Goal: Transaction & Acquisition: Download file/media

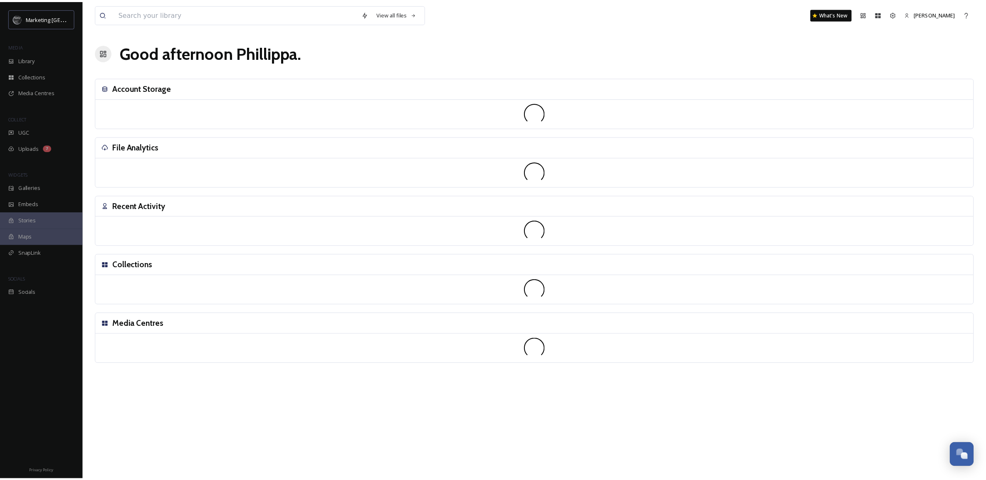
scroll to position [316, 0]
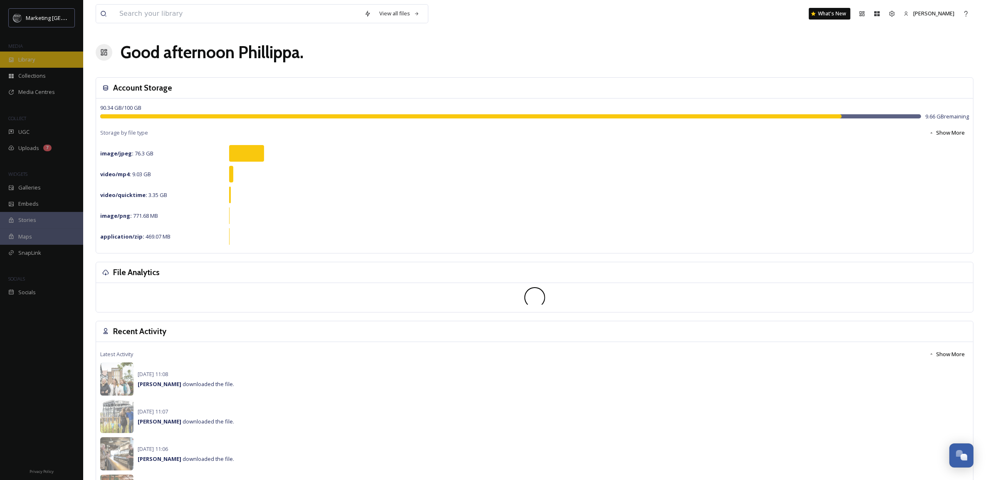
click at [31, 61] on span "Library" at bounding box center [26, 60] width 17 height 8
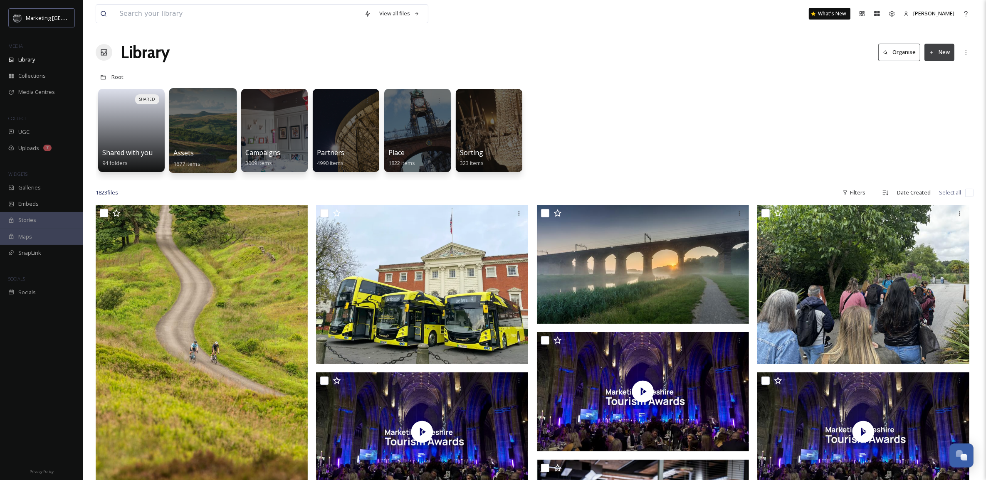
click at [205, 128] on div at bounding box center [203, 130] width 68 height 85
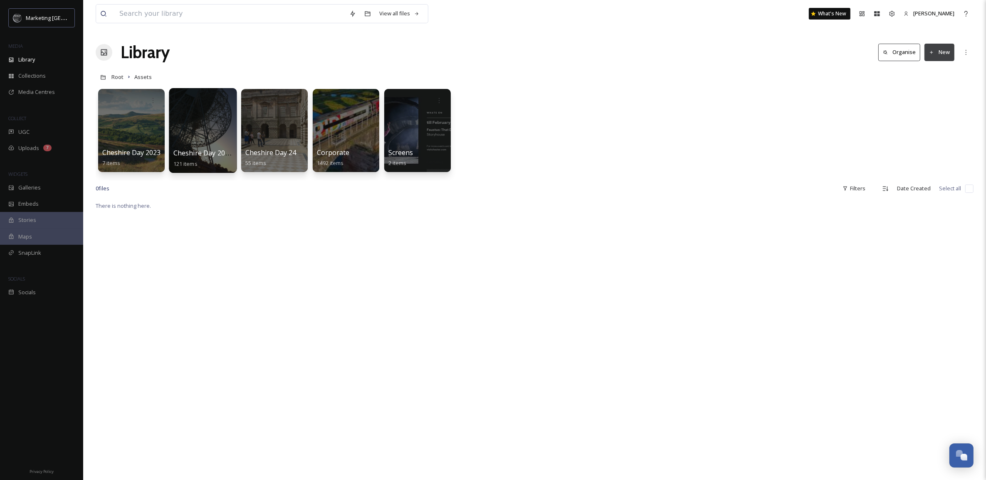
click at [208, 128] on div at bounding box center [203, 130] width 68 height 85
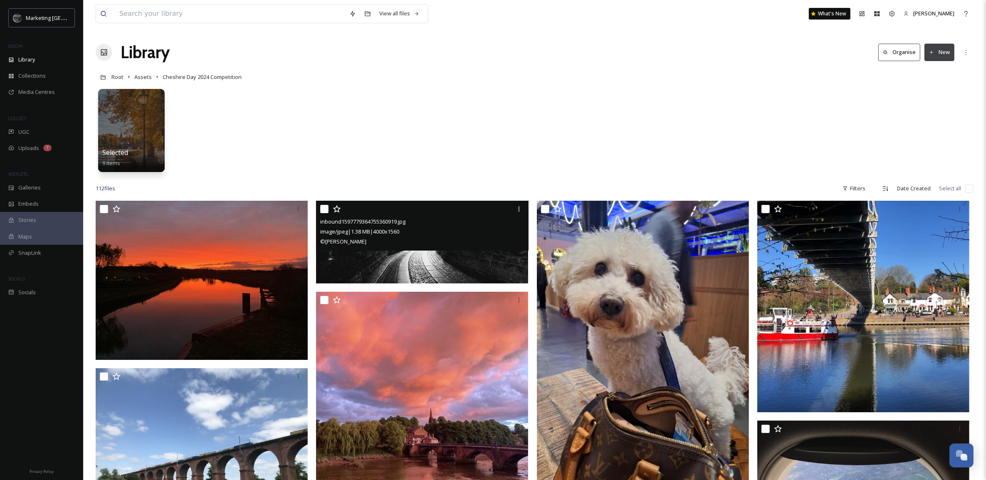
click at [437, 257] on img at bounding box center [422, 242] width 212 height 83
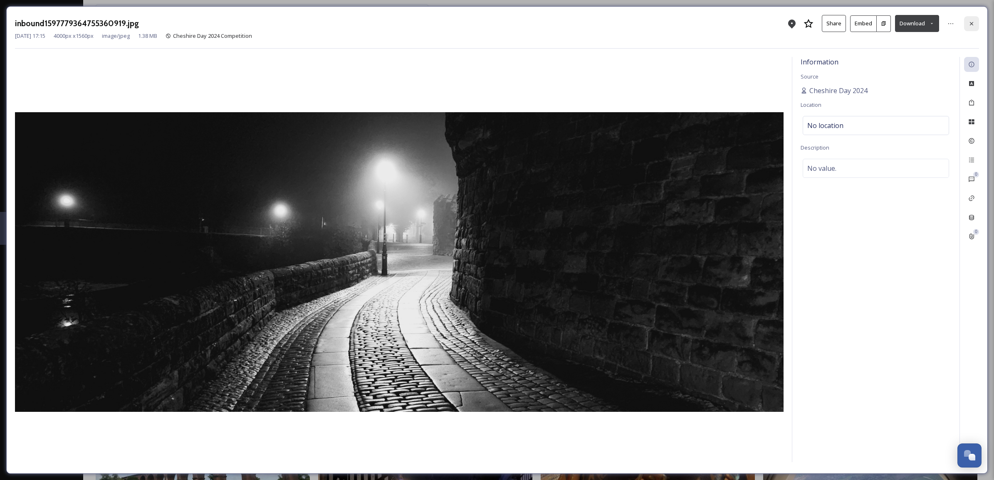
click at [972, 23] on icon at bounding box center [970, 23] width 3 height 3
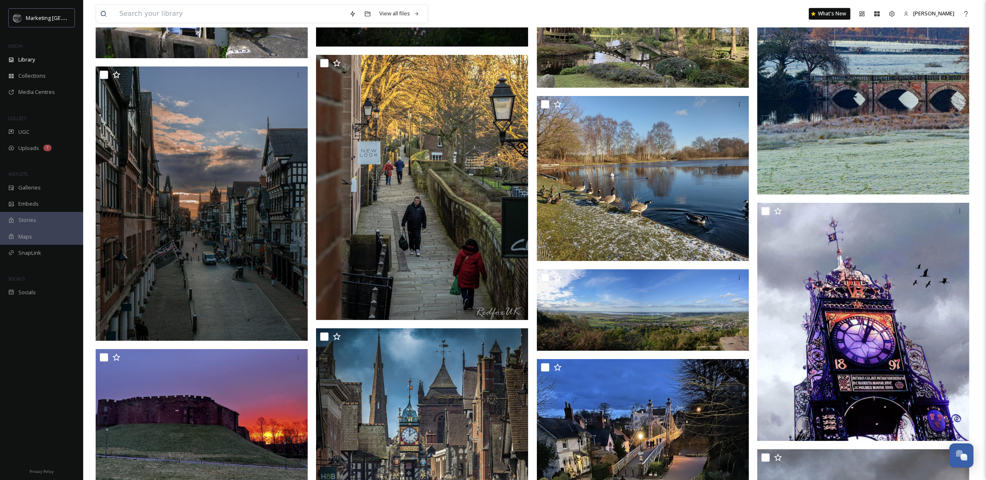
scroll to position [3002, 0]
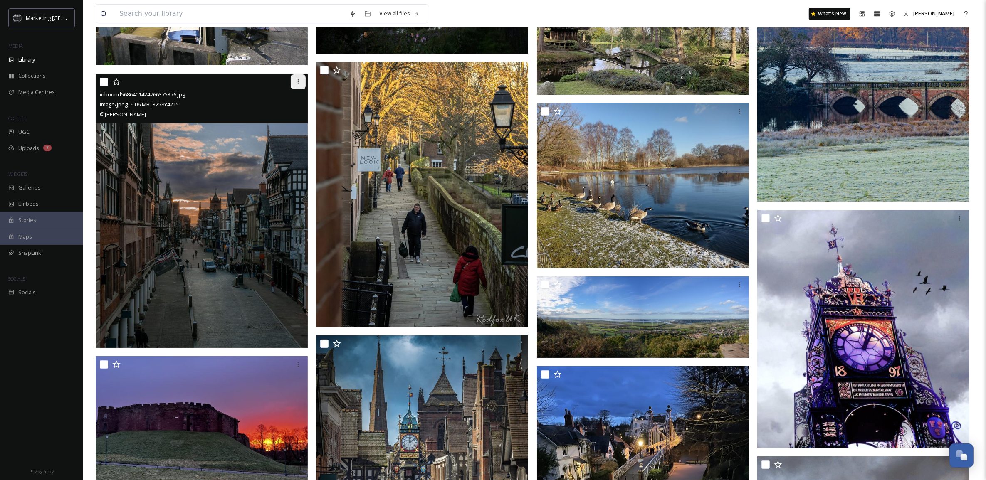
click at [297, 79] on icon at bounding box center [298, 82] width 7 height 7
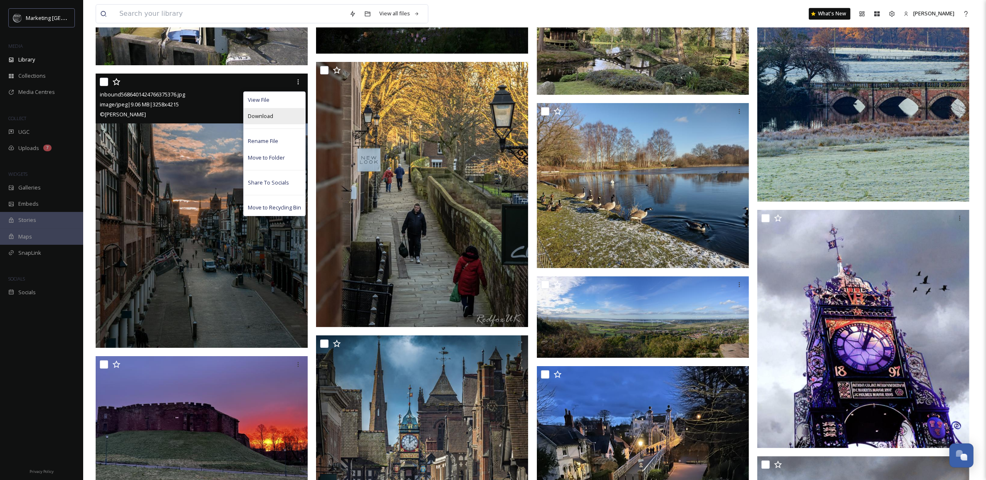
click at [267, 117] on span "Download" at bounding box center [260, 116] width 25 height 8
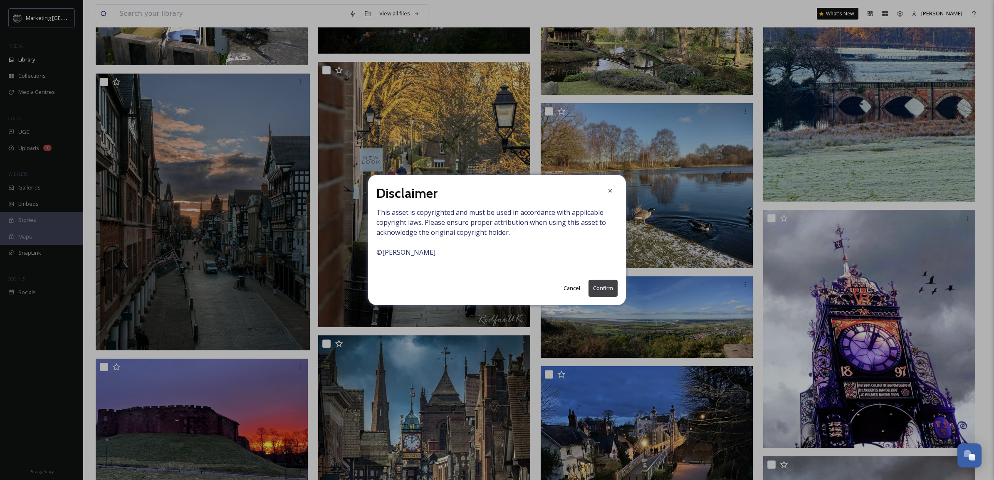
click at [601, 287] on button "Confirm" at bounding box center [602, 288] width 29 height 17
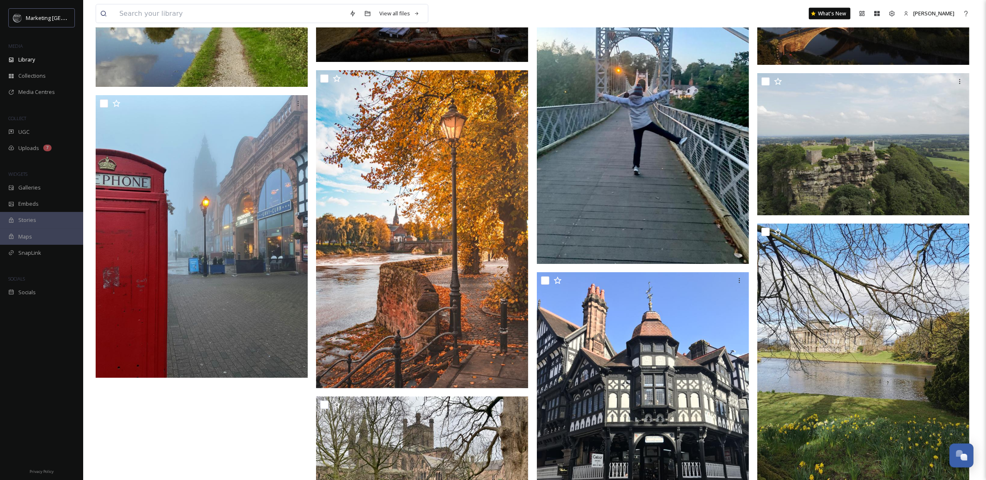
scroll to position [5637, 0]
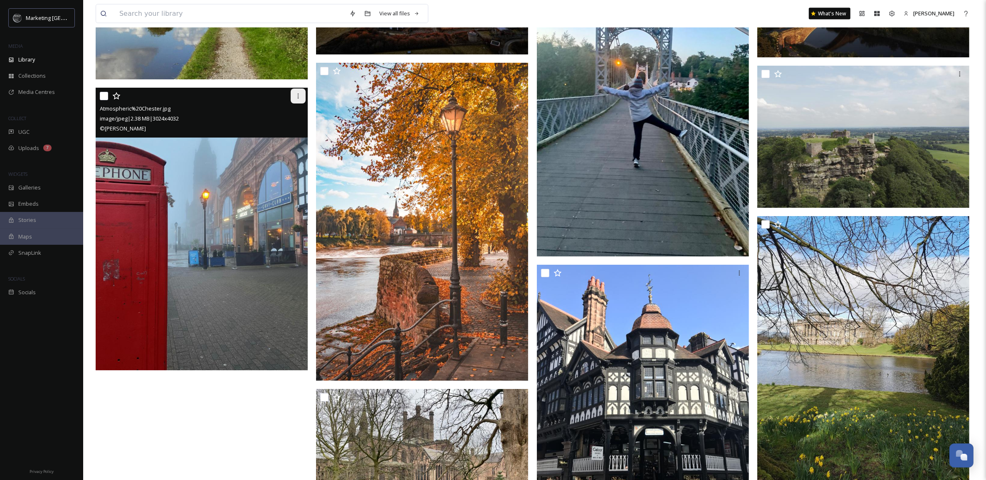
click at [296, 98] on icon at bounding box center [298, 96] width 7 height 7
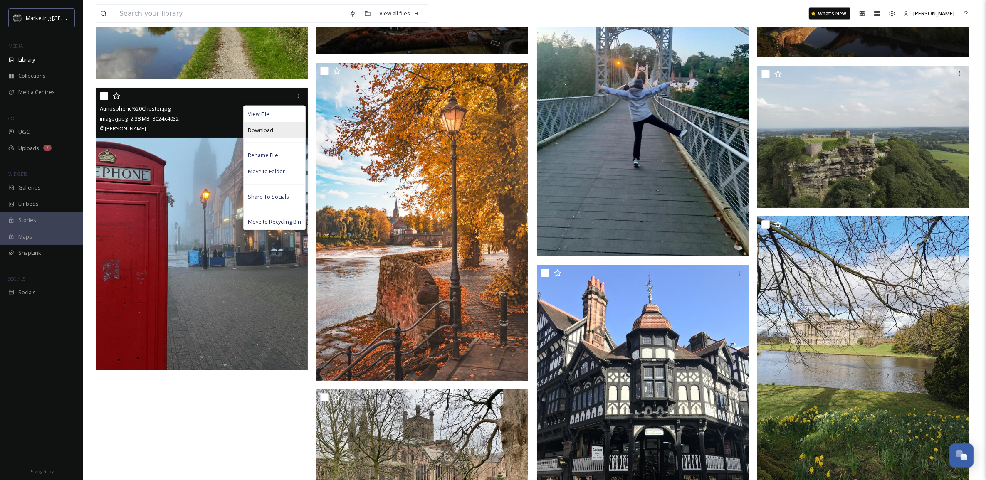
click at [276, 129] on div "Download" at bounding box center [275, 130] width 62 height 16
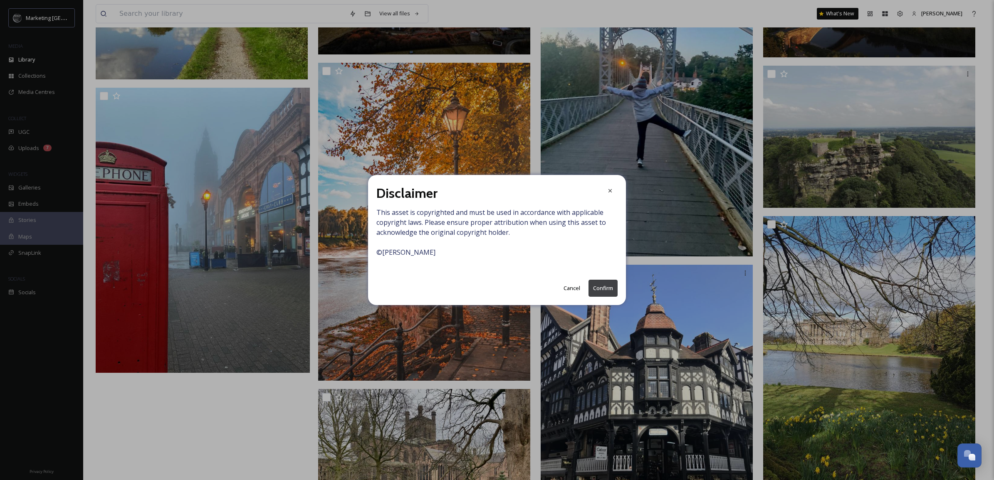
click at [612, 291] on button "Confirm" at bounding box center [602, 288] width 29 height 17
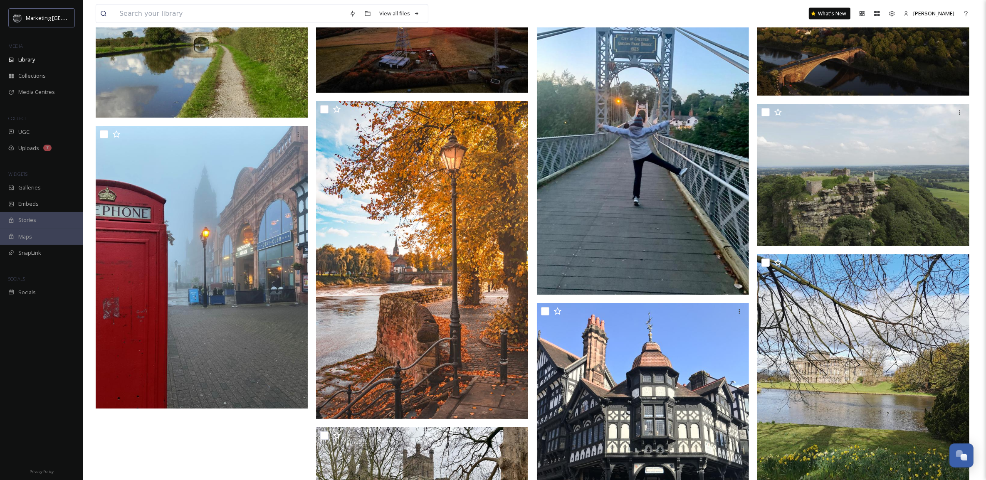
scroll to position [5590, 0]
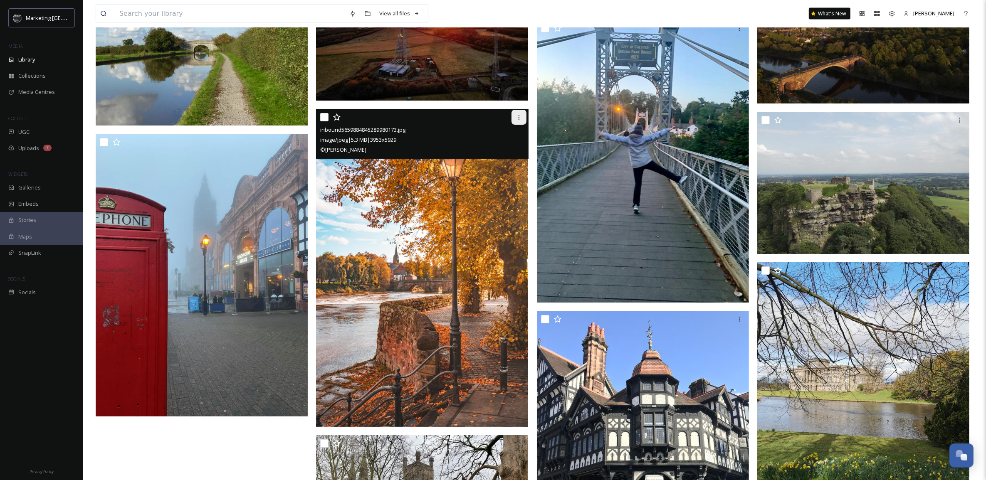
click at [521, 119] on icon at bounding box center [519, 117] width 7 height 7
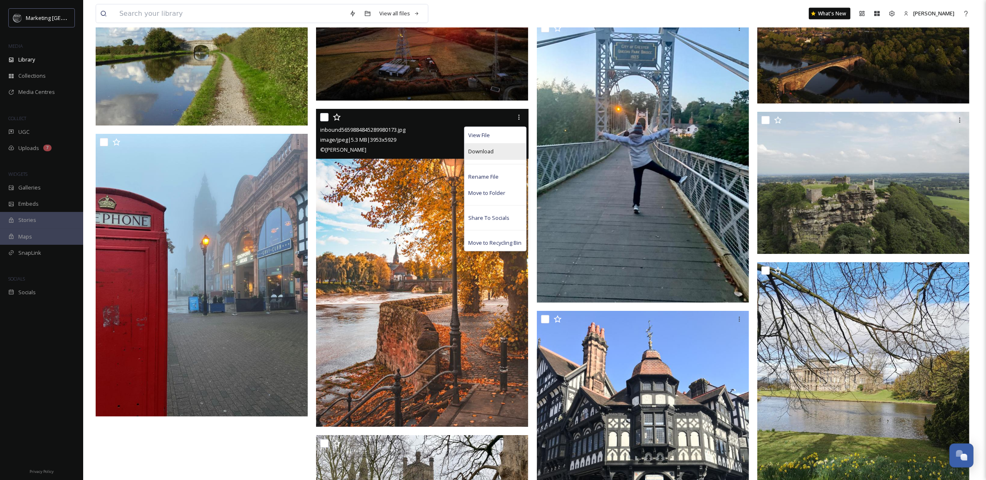
click at [494, 151] on div "Download" at bounding box center [495, 151] width 62 height 16
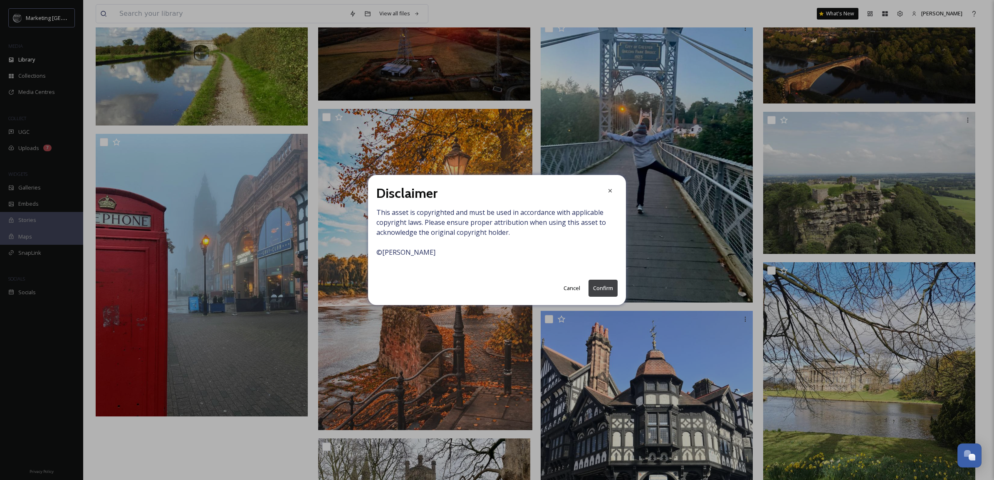
click at [604, 287] on button "Confirm" at bounding box center [602, 288] width 29 height 17
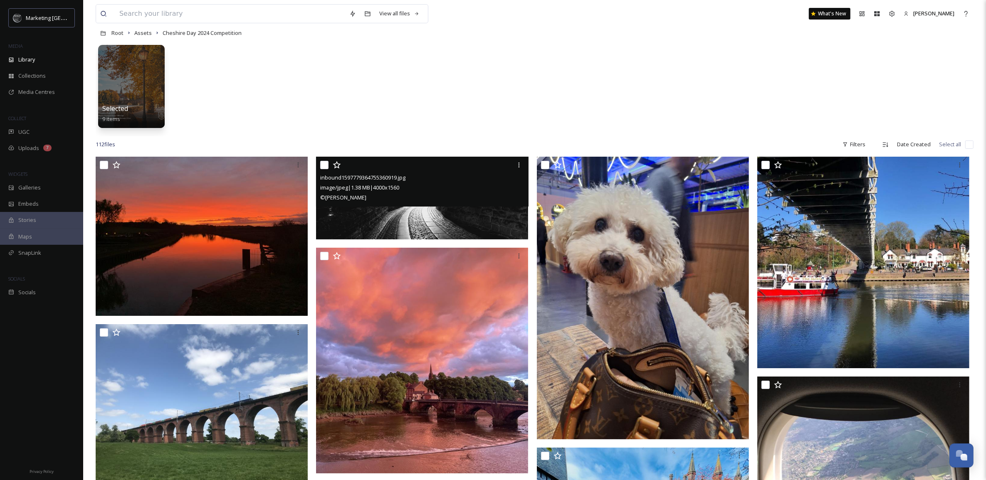
scroll to position [0, 0]
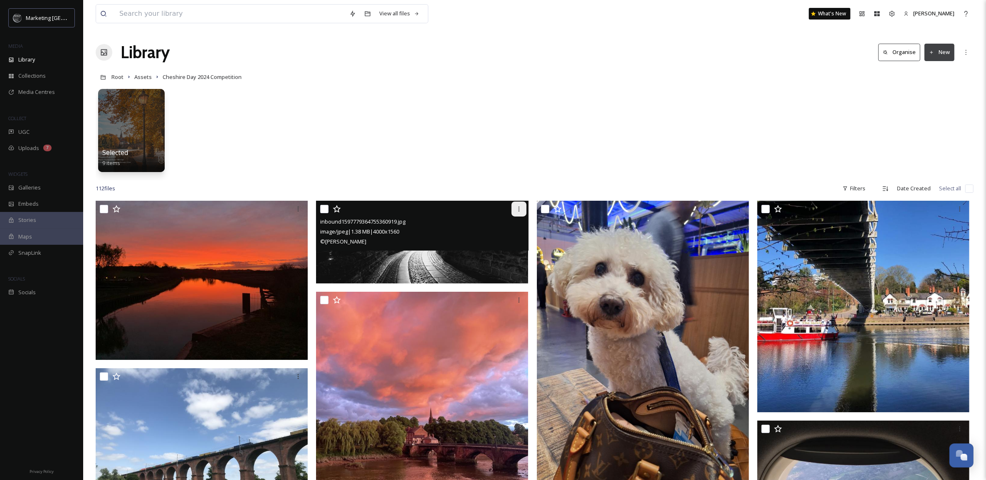
click at [516, 210] on icon at bounding box center [519, 209] width 7 height 7
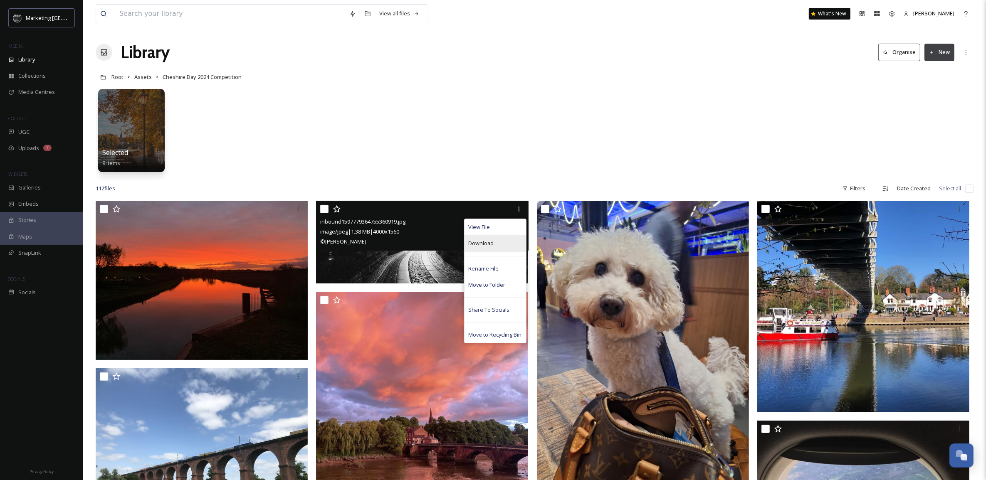
click at [491, 243] on span "Download" at bounding box center [481, 243] width 25 height 8
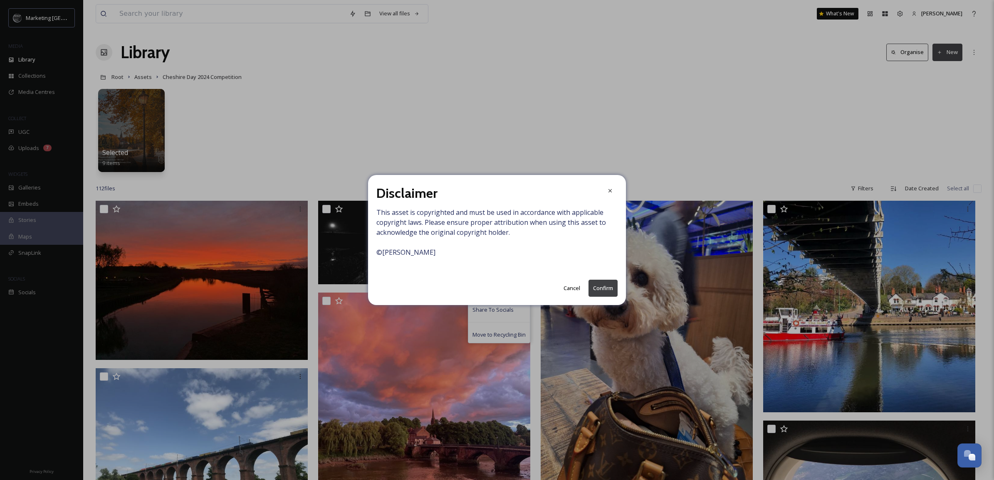
click at [603, 285] on button "Confirm" at bounding box center [602, 288] width 29 height 17
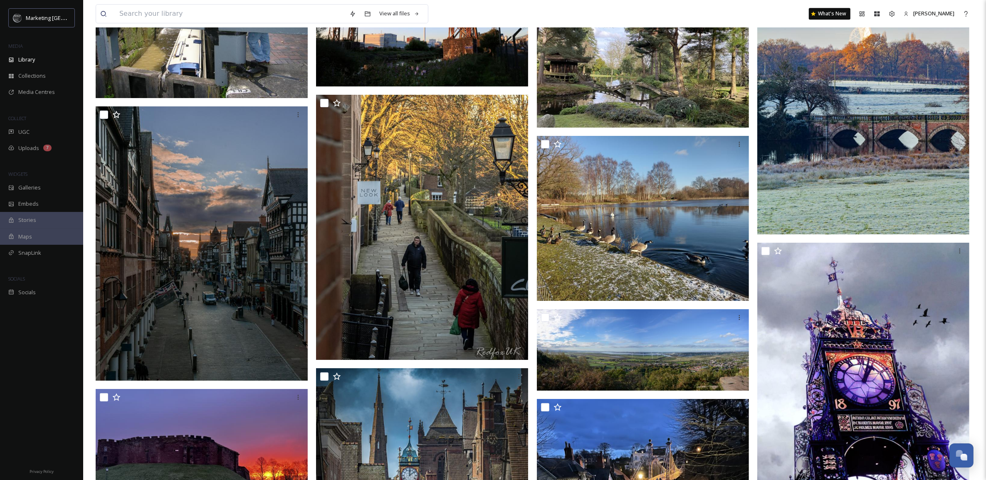
scroll to position [2992, 0]
